Goal: Information Seeking & Learning: Learn about a topic

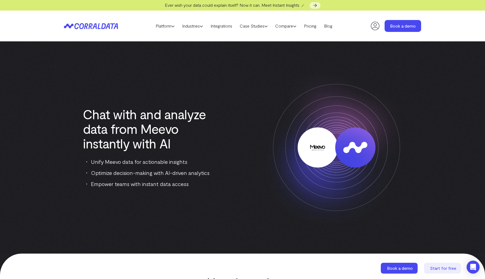
click at [224, 154] on div "Chat with and analyze data from Meevo instantly with AI Unify Meevo data for ac…" at bounding box center [148, 147] width 169 height 81
click at [139, 115] on h1 "Chat with and analyze data from Meevo instantly with AI" at bounding box center [148, 129] width 131 height 44
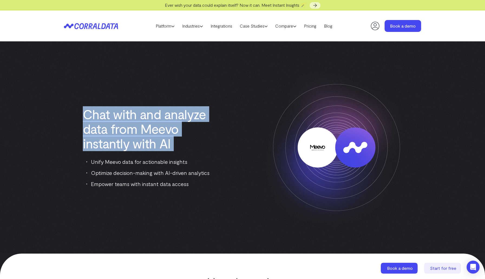
click at [141, 125] on h1 "Chat with and analyze data from Meevo instantly with AI" at bounding box center [148, 129] width 131 height 44
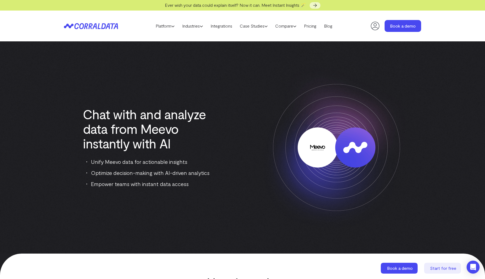
click at [172, 141] on h1 "Chat with and analyze data from Meevo instantly with AI" at bounding box center [148, 129] width 131 height 44
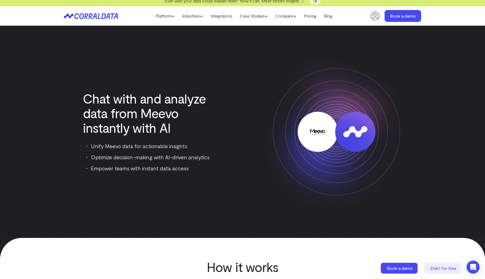
scroll to position [4, 0]
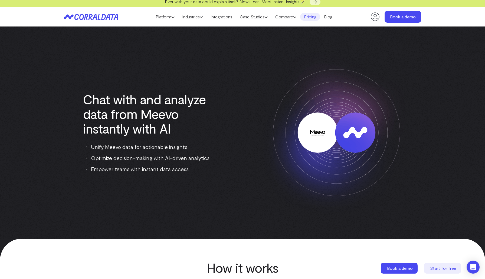
click at [313, 20] on link "Pricing" at bounding box center [310, 17] width 20 height 8
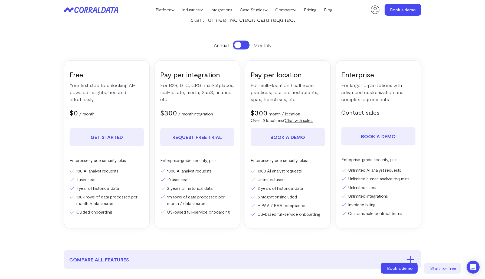
scroll to position [42, 0]
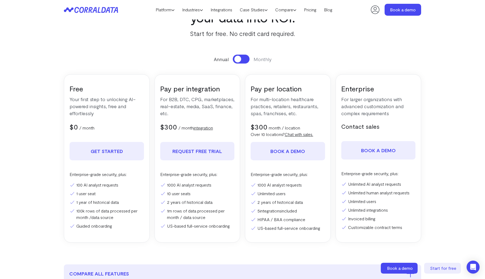
click at [172, 100] on p "For B2B, DTC, CPG, marketplaces, real-estate, media, SaaS, finance, etc." at bounding box center [197, 106] width 74 height 21
click at [186, 100] on p "For B2B, DTC, CPG, marketplaces, real-estate, media, SaaS, finance, etc." at bounding box center [197, 106] width 74 height 21
click at [190, 100] on p "For B2B, DTC, CPG, marketplaces, real-estate, media, SaaS, finance, etc." at bounding box center [197, 106] width 74 height 21
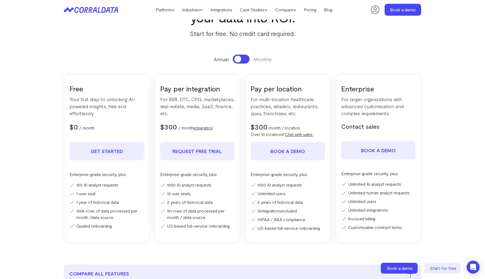
click at [190, 100] on p "For B2B, DTC, CPG, marketplaces, real-estate, media, SaaS, finance, etc." at bounding box center [197, 106] width 74 height 21
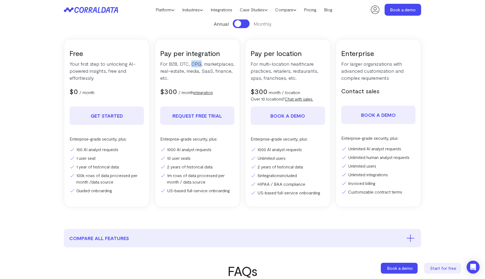
scroll to position [80, 0]
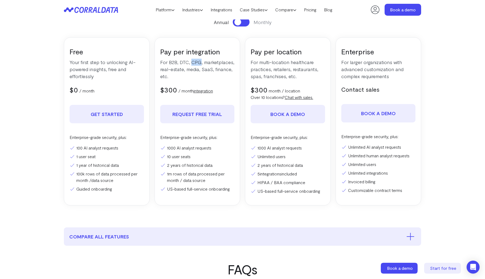
click at [117, 147] on li "100 AI analyst requests" at bounding box center [107, 148] width 74 height 6
click at [126, 151] on li "100 AI analyst requests" at bounding box center [107, 148] width 74 height 6
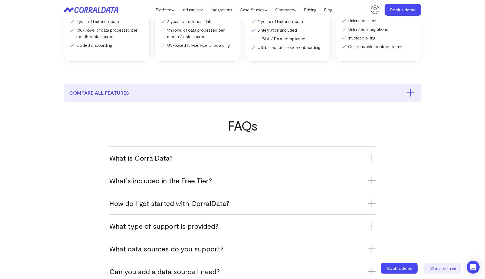
scroll to position [224, 0]
click at [131, 157] on h3 "What is CorralData?" at bounding box center [242, 157] width 266 height 9
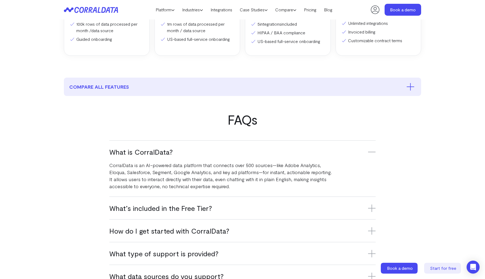
scroll to position [233, 0]
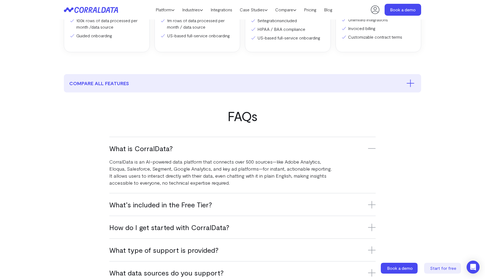
click at [175, 163] on p "CorralData is an AI-powered data platform that connects over 500 sources—like A…" at bounding box center [220, 172] width 223 height 28
click at [208, 163] on p "CorralData is an AI-powered data platform that connects over 500 sources—like A…" at bounding box center [220, 172] width 223 height 28
click at [226, 163] on p "CorralData is an AI-powered data platform that connects over 500 sources—like A…" at bounding box center [220, 172] width 223 height 28
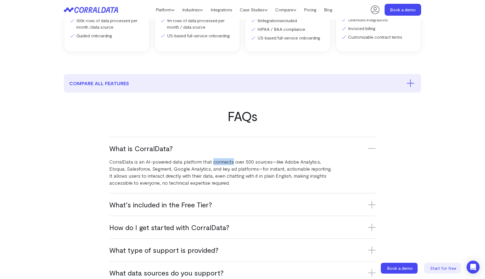
click at [256, 161] on p "CorralData is an AI-powered data platform that connects over 500 sources—like A…" at bounding box center [220, 172] width 223 height 28
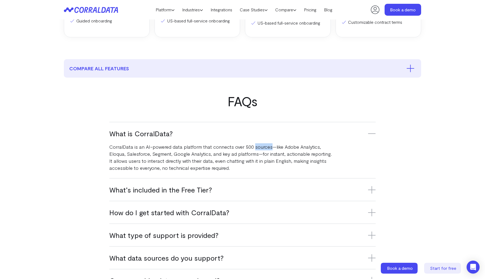
scroll to position [249, 0]
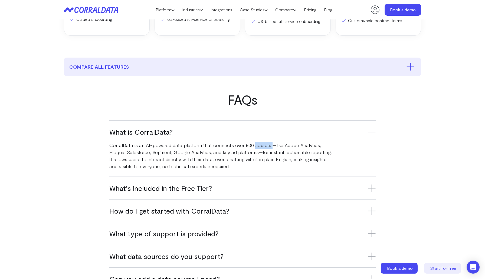
click at [142, 153] on p "CorralData is an AI-powered data platform that connects over 500 sources—like A…" at bounding box center [220, 156] width 223 height 28
click at [164, 153] on p "CorralData is an AI-powered data platform that connects over 500 sources—like A…" at bounding box center [220, 156] width 223 height 28
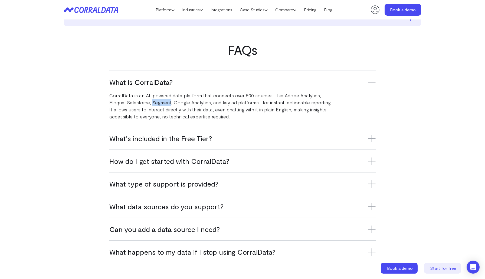
scroll to position [301, 0]
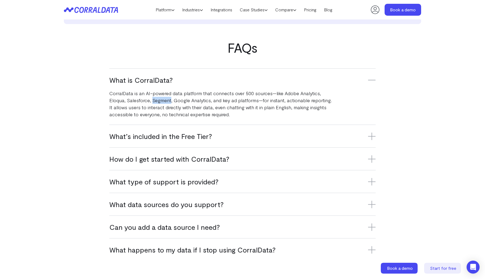
click at [217, 141] on div "What’s included in the Free Tier? The Free Tier includes one data source, one u…" at bounding box center [242, 136] width 266 height 23
click at [191, 136] on h3 "What’s included in the Free Tier?" at bounding box center [242, 136] width 266 height 9
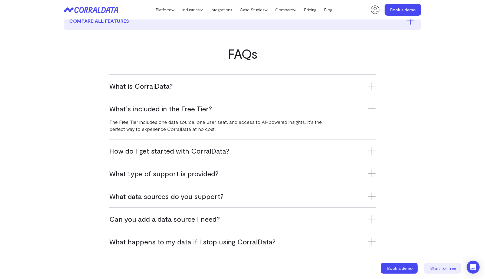
scroll to position [295, 0]
click at [135, 131] on p "The Free Tier includes one data source, one user seat, and access to AI-powered…" at bounding box center [220, 126] width 223 height 14
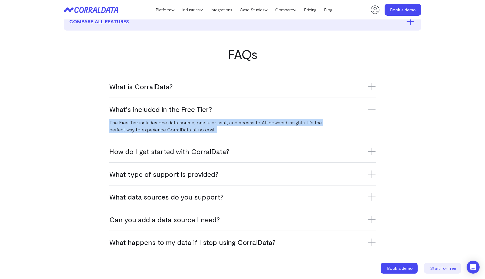
scroll to position [303, 0]
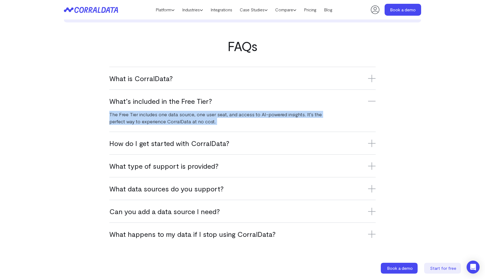
click at [132, 142] on h3 "How do I get started with CorralData?" at bounding box center [242, 143] width 266 height 9
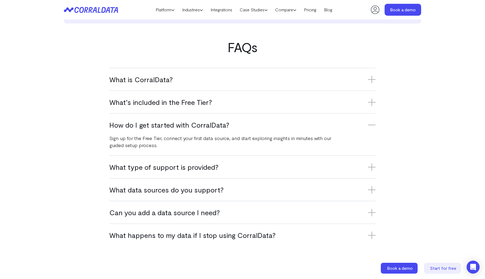
scroll to position [306, 0]
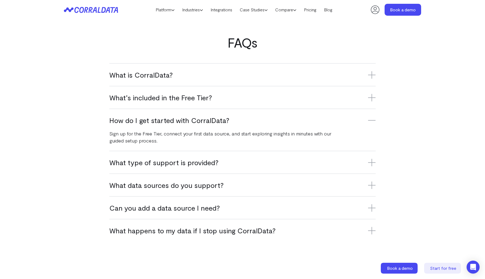
click at [164, 160] on h3 "What type of support is provided?" at bounding box center [242, 162] width 266 height 9
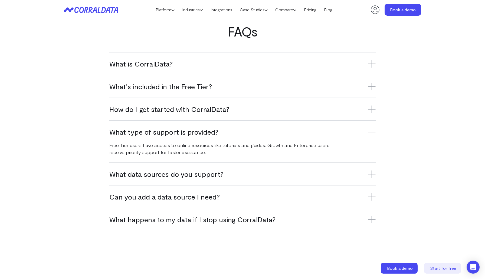
scroll to position [319, 0]
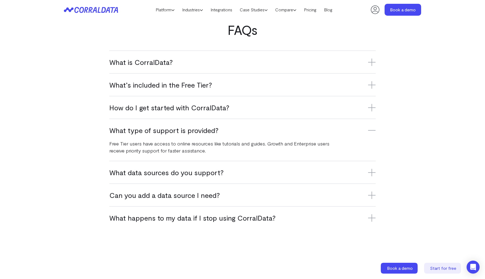
click at [184, 146] on p "Free Tier users have access to online resources like tutorials and guides. Grow…" at bounding box center [220, 147] width 223 height 14
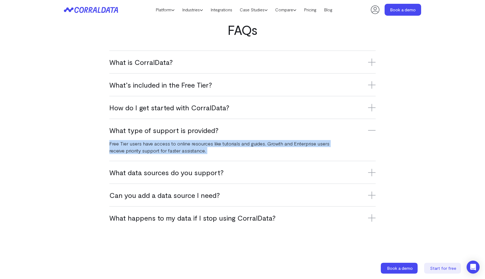
click at [199, 147] on p "Free Tier users have access to online resources like tutorials and guides. Grow…" at bounding box center [220, 147] width 223 height 14
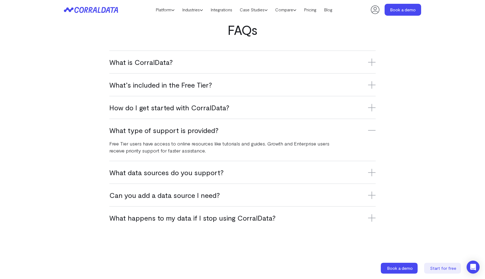
click at [236, 145] on p "Free Tier users have access to online resources like tutorials and guides. Grow…" at bounding box center [220, 147] width 223 height 14
click at [236, 148] on p "Free Tier users have access to online resources like tutorials and guides. Grow…" at bounding box center [220, 147] width 223 height 14
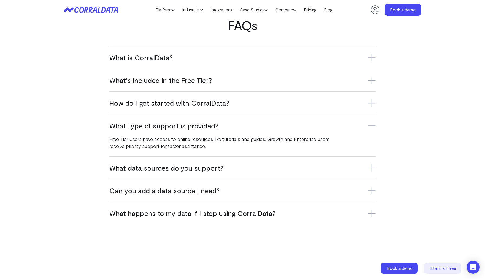
click at [144, 146] on p "Free Tier users have access to online resources like tutorials and guides. Grow…" at bounding box center [220, 143] width 223 height 14
click at [133, 148] on p "Free Tier users have access to online resources like tutorials and guides. Grow…" at bounding box center [220, 143] width 223 height 14
click at [148, 147] on p "Free Tier users have access to online resources like tutorials and guides. Grow…" at bounding box center [220, 143] width 223 height 14
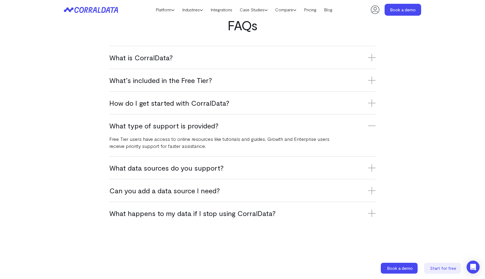
click at [148, 147] on p "Free Tier users have access to online resources like tutorials and guides. Grow…" at bounding box center [220, 143] width 223 height 14
click at [164, 147] on p "Free Tier users have access to online resources like tutorials and guides. Grow…" at bounding box center [220, 143] width 223 height 14
click at [169, 168] on h3 "What data sources do you support?" at bounding box center [242, 167] width 266 height 9
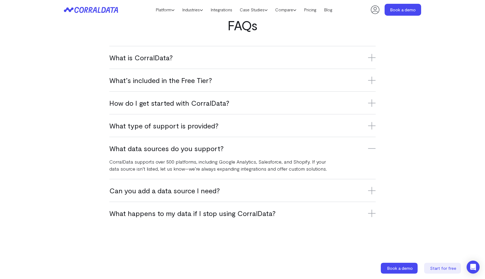
scroll to position [328, 0]
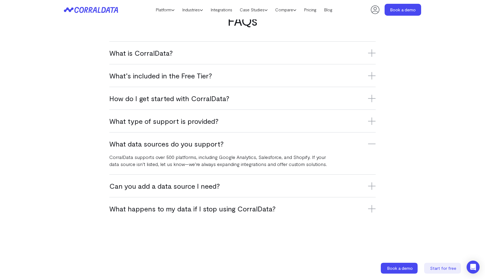
click at [213, 183] on h3 "Can you add a data source I need?" at bounding box center [242, 186] width 266 height 9
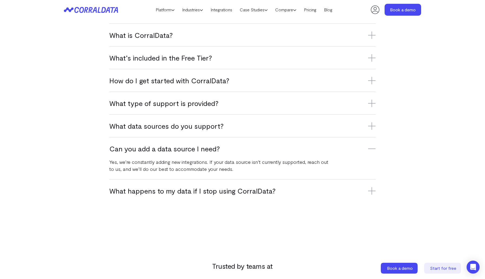
scroll to position [347, 0]
click at [223, 164] on p "Yes, we’re constantly adding new integrations. If your data source isn’t curren…" at bounding box center [220, 165] width 223 height 14
click at [228, 163] on p "Yes, we’re constantly adding new integrations. If your data source isn’t curren…" at bounding box center [220, 165] width 223 height 14
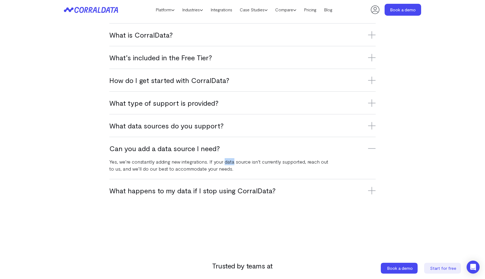
click at [228, 163] on p "Yes, we’re constantly adding new integrations. If your data source isn’t curren…" at bounding box center [220, 165] width 223 height 14
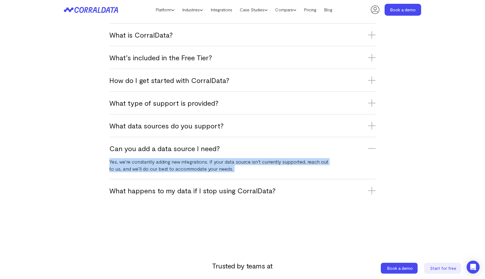
click at [228, 163] on p "Yes, we’re constantly adding new integrations. If your data source isn’t curren…" at bounding box center [220, 165] width 223 height 14
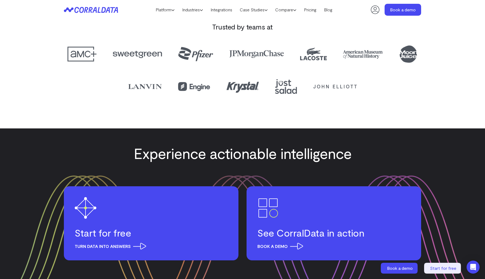
scroll to position [559, 0]
